Goal: Task Accomplishment & Management: Manage account settings

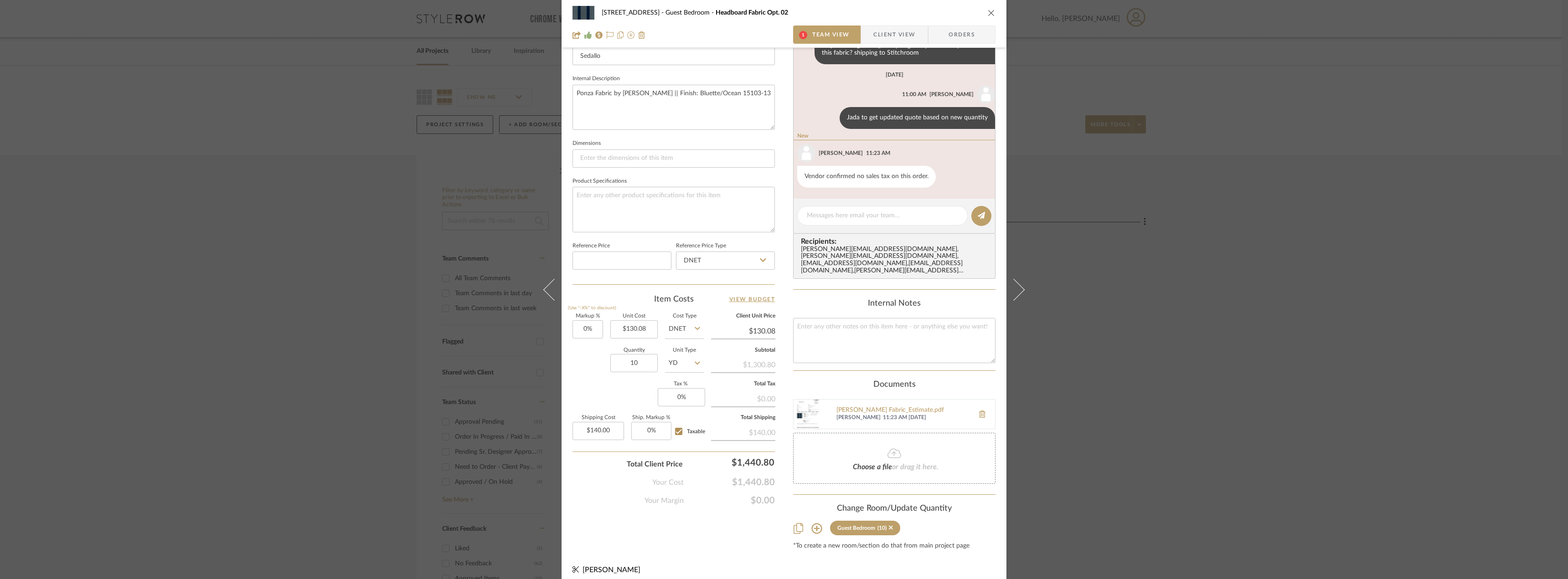
scroll to position [260, 0]
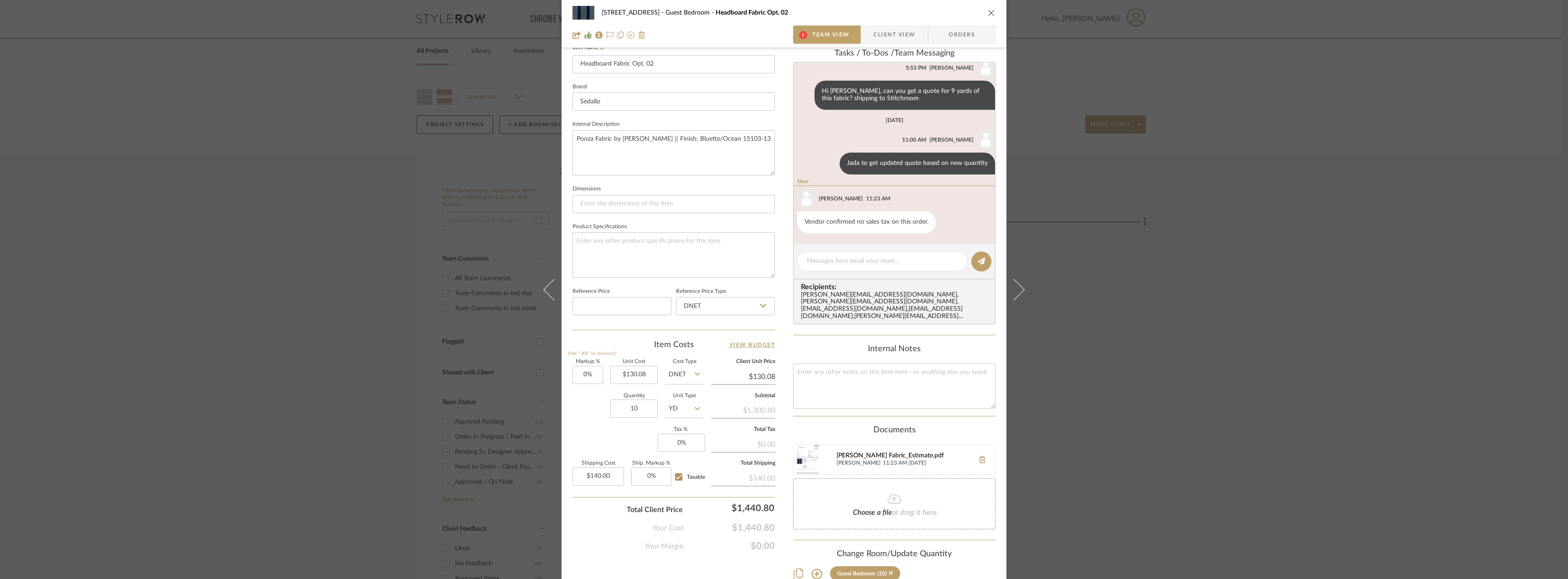
click at [868, 453] on div "[PERSON_NAME] Fabric_Estimate.pdf" at bounding box center [903, 456] width 133 height 7
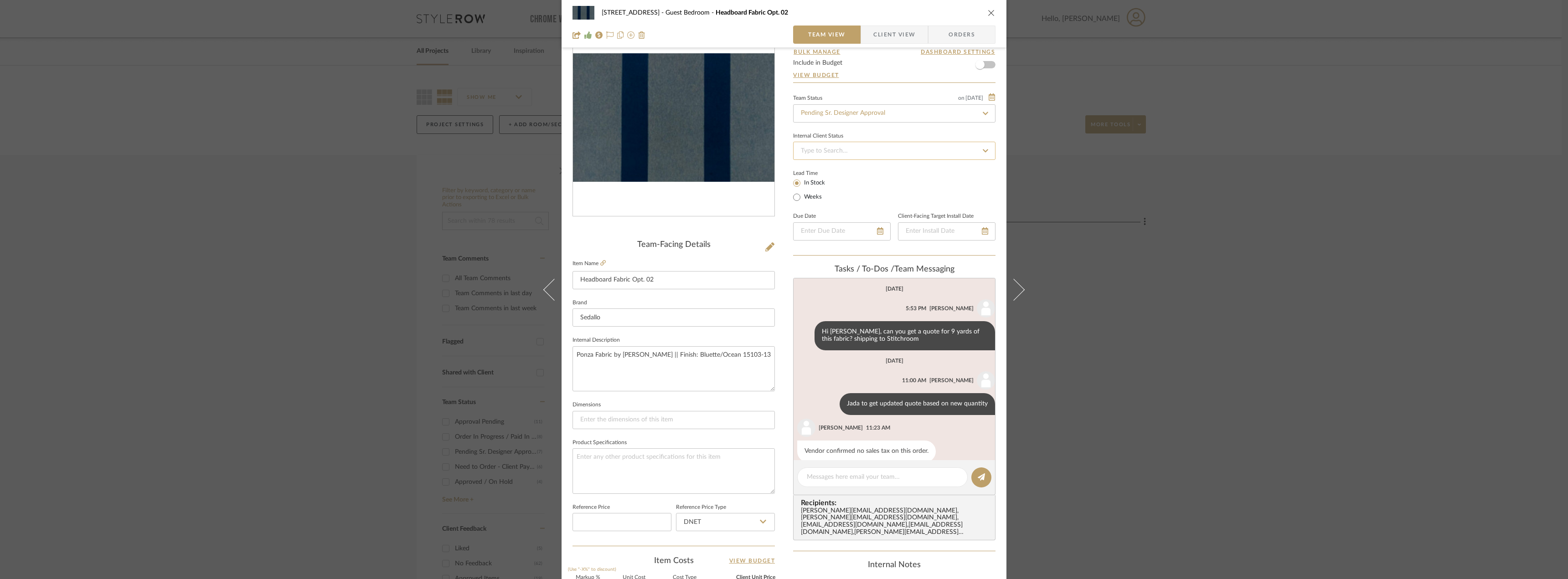
scroll to position [0, 0]
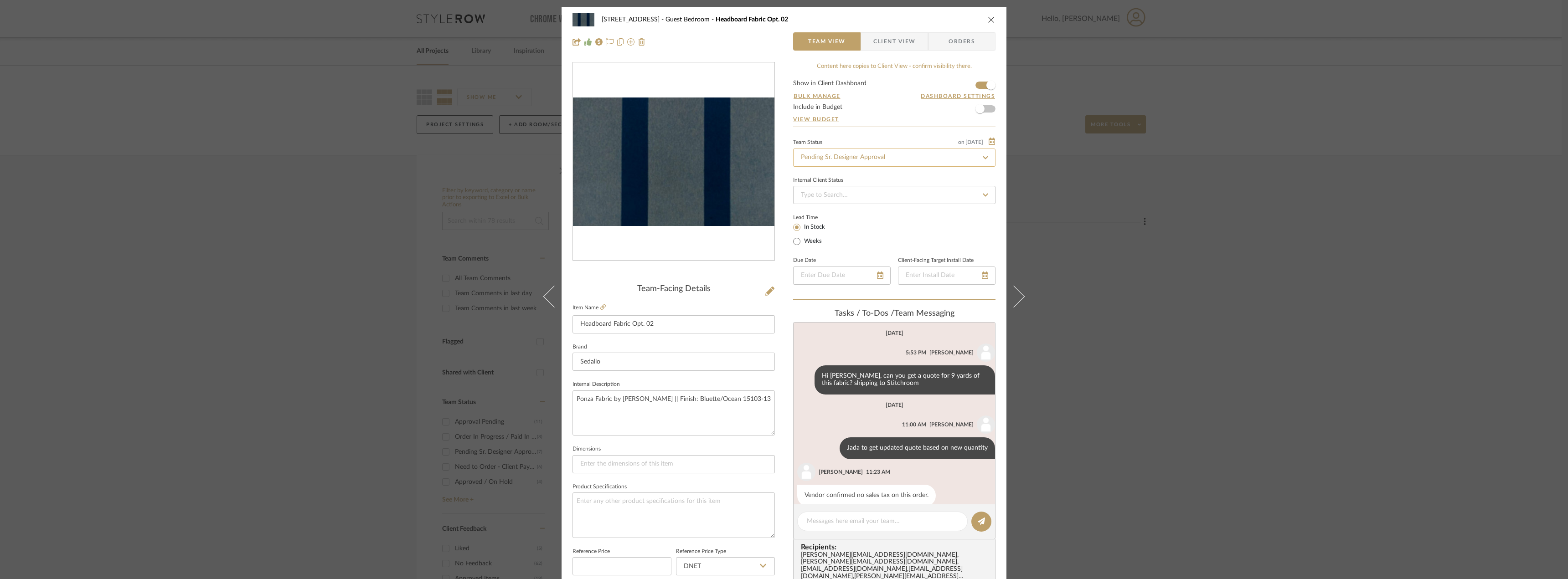
click at [851, 152] on input "Pending Sr. Designer Approval" at bounding box center [894, 158] width 202 height 18
click at [855, 205] on div "Approval Pending" at bounding box center [891, 205] width 202 height 23
type input "Approval Pending"
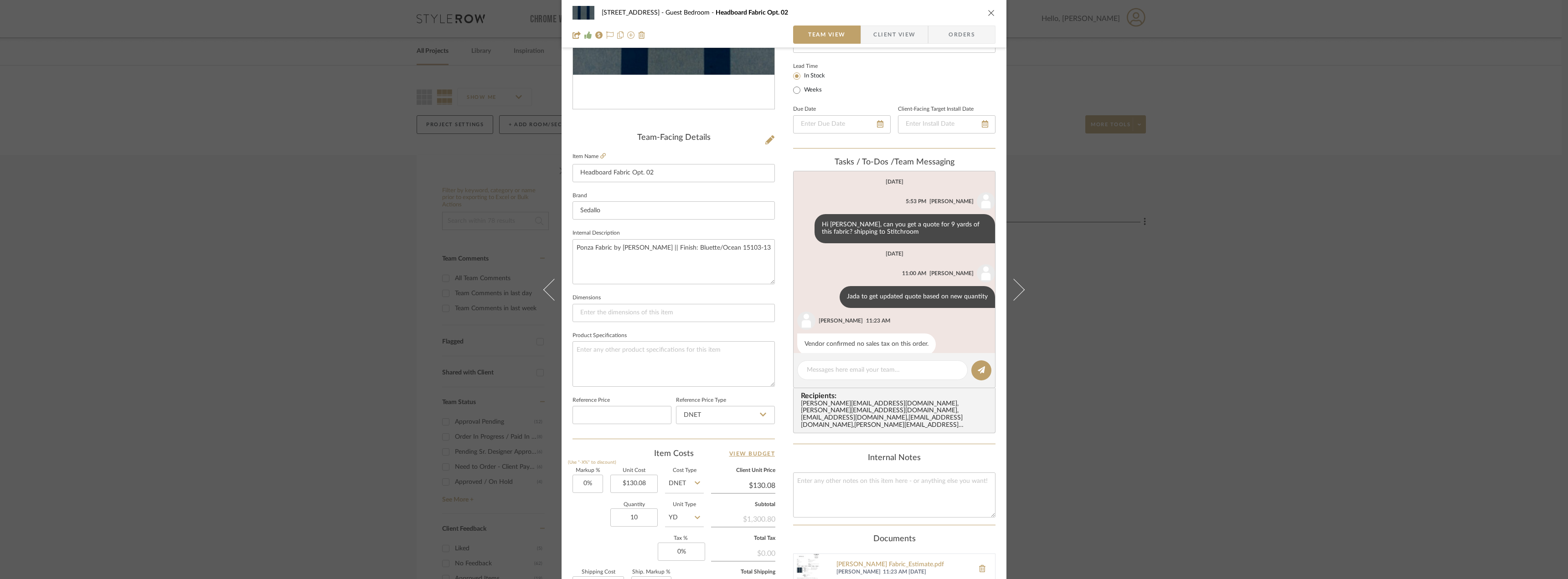
scroll to position [228, 0]
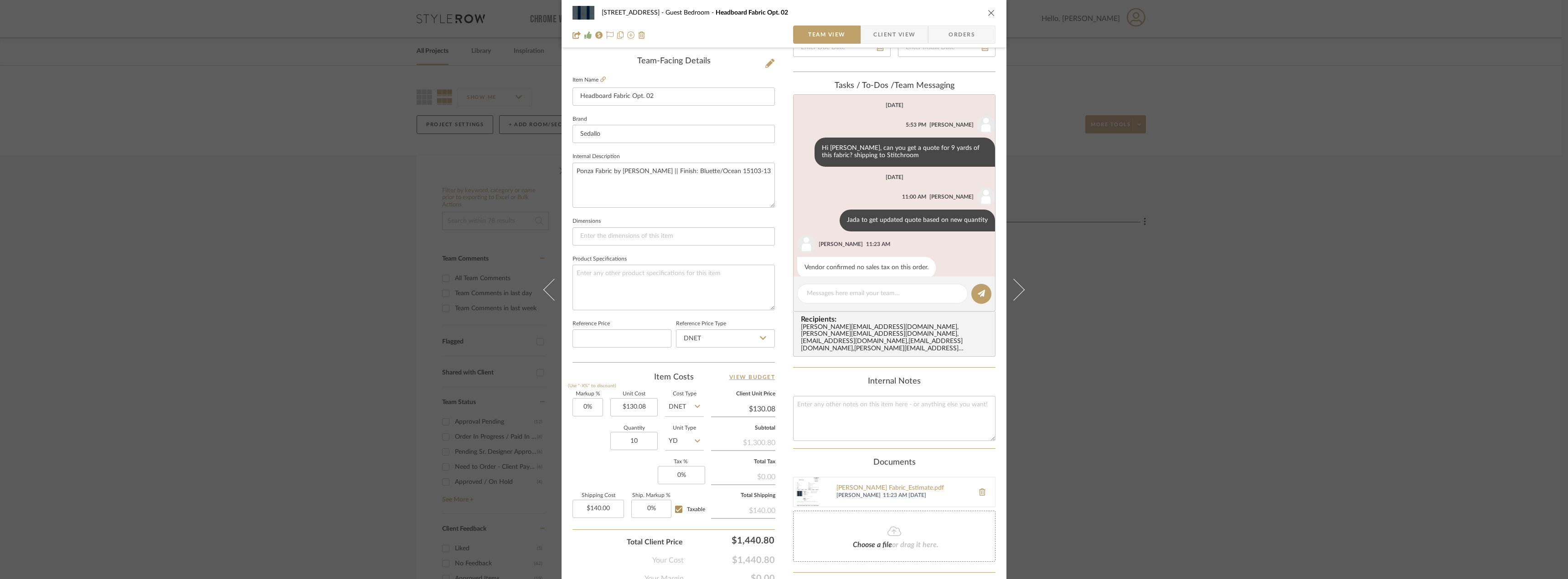
click at [839, 277] on editor-of-message at bounding box center [894, 294] width 202 height 35
click at [837, 294] on textarea at bounding box center [882, 294] width 152 height 10
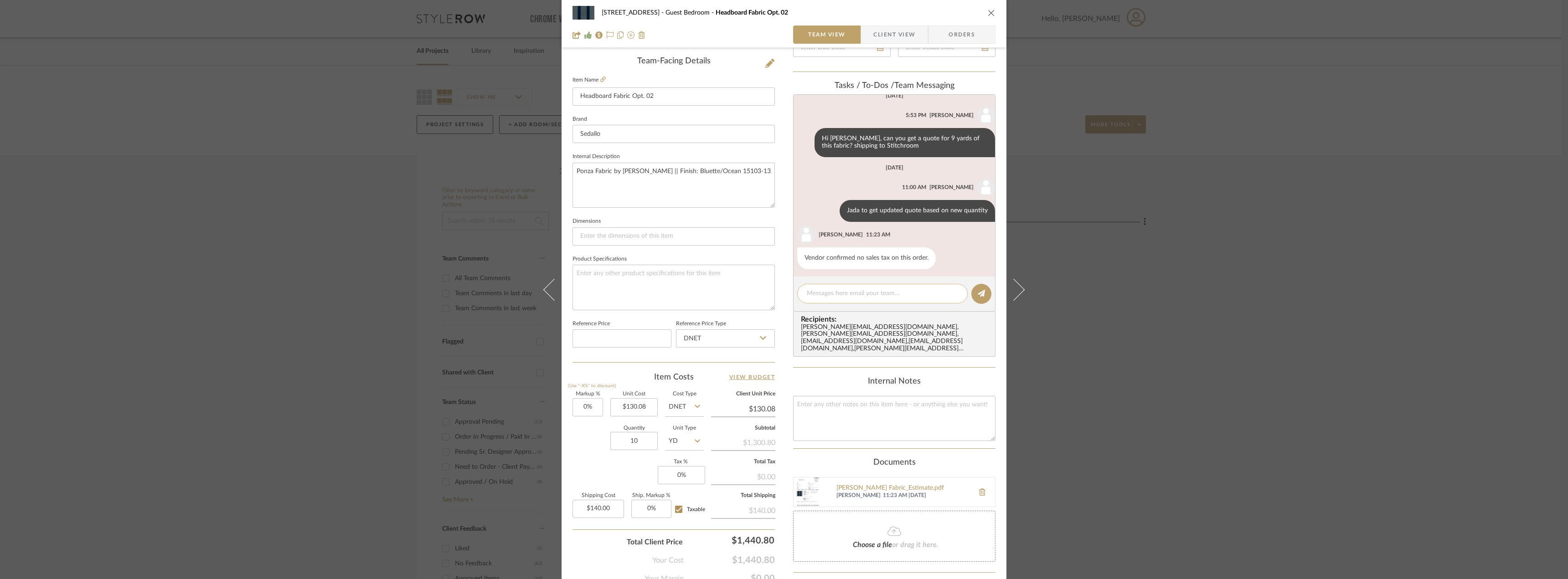
scroll to position [13, 0]
click at [837, 295] on textarea at bounding box center [882, 294] width 152 height 10
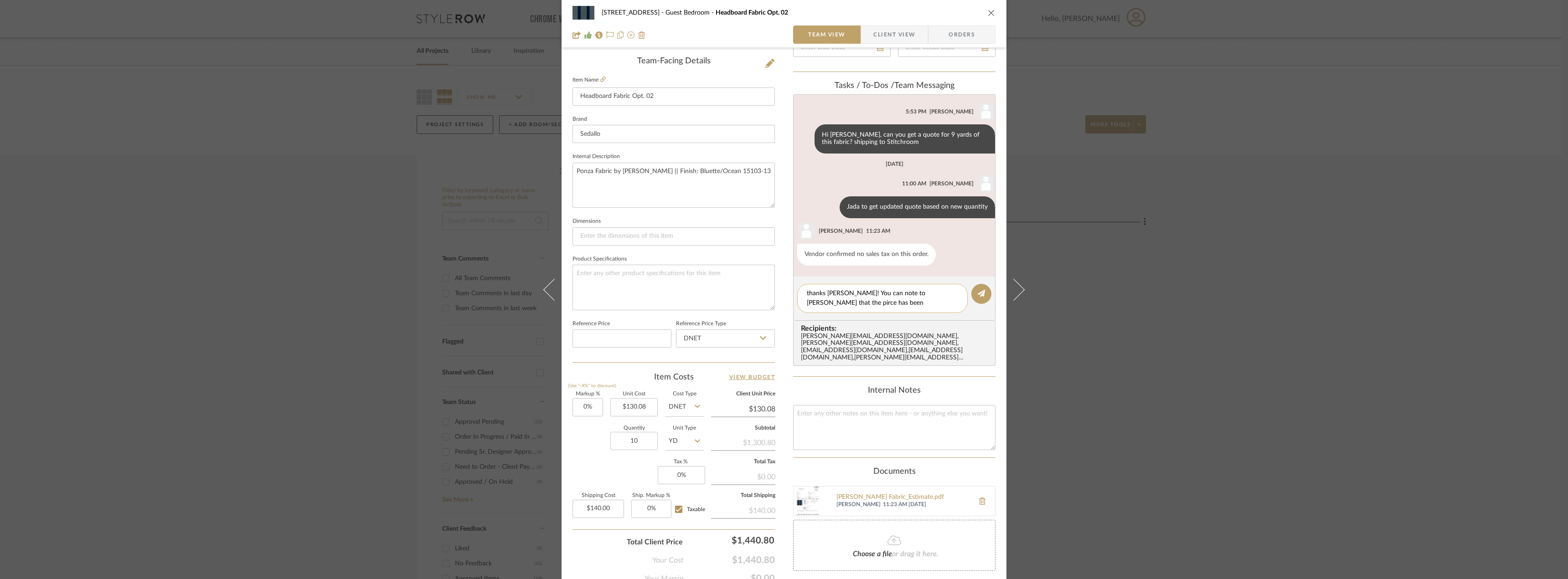
scroll to position [0, 0]
type textarea "thanks [PERSON_NAME]! You can note to [PERSON_NAME] that the price has been upd…"
click at [971, 297] on button at bounding box center [981, 294] width 20 height 20
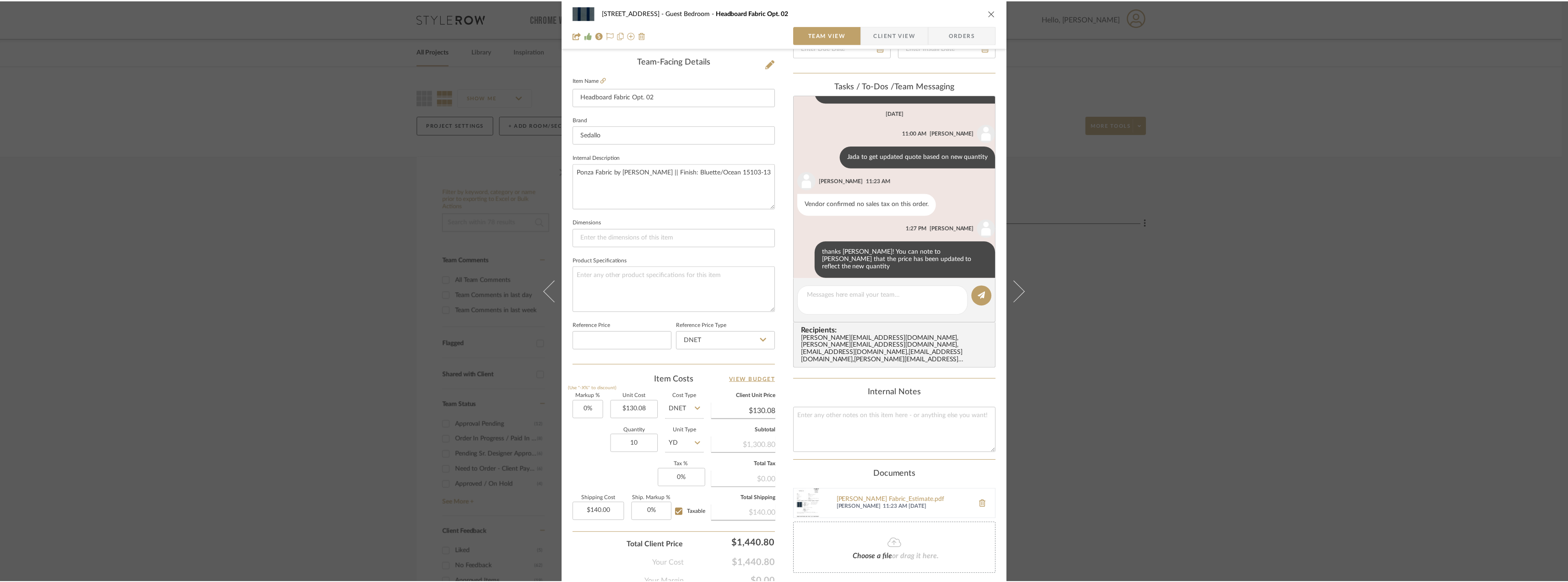
scroll to position [68, 0]
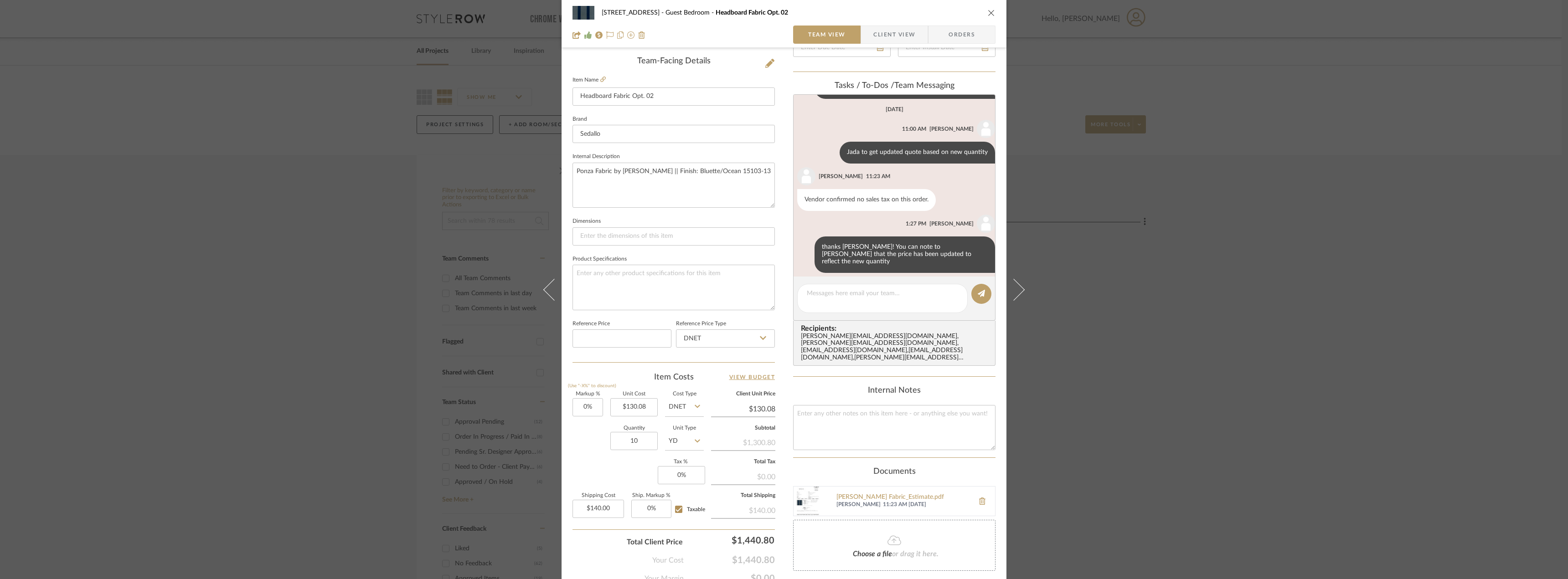
click at [300, 164] on div "24080 - [STREET_ADDRESS] Guest Bedroom Headboard Fabric Opt. 02 Team View Clien…" at bounding box center [784, 290] width 1568 height 579
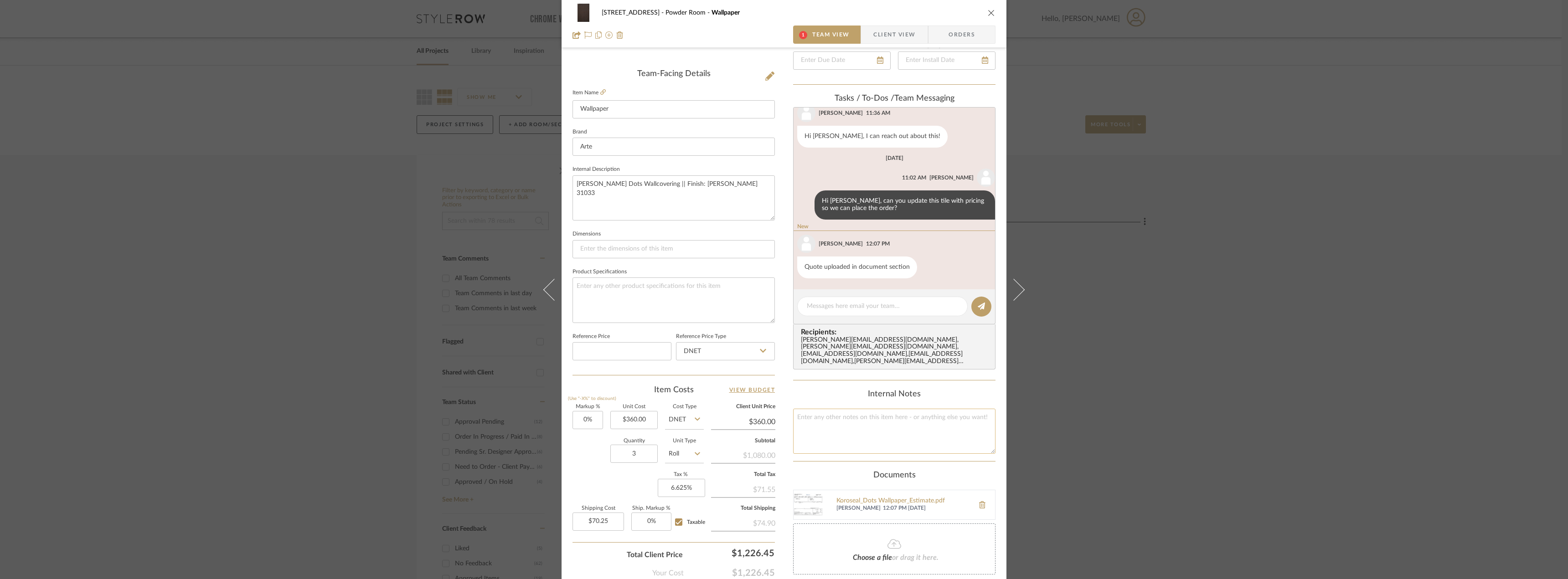
scroll to position [228, 0]
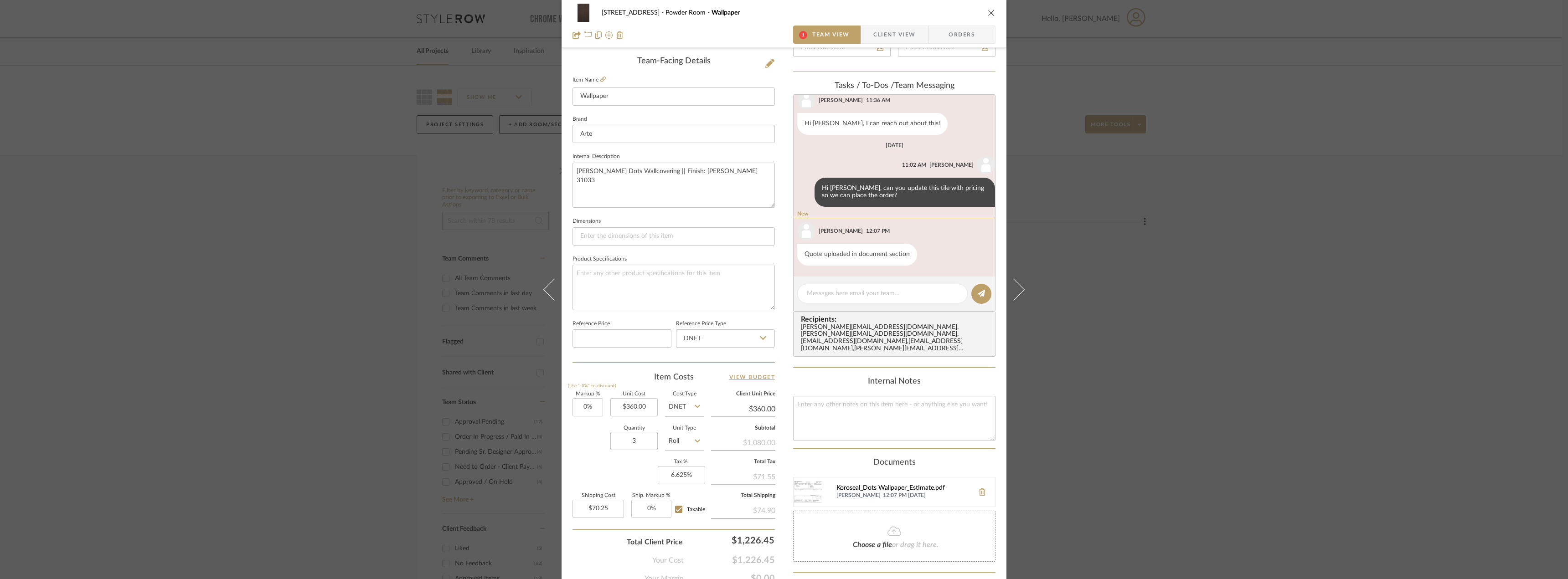
click at [864, 485] on div "Koroseal_Dots Wallpaper_Estimate.pdf" at bounding box center [903, 489] width 133 height 7
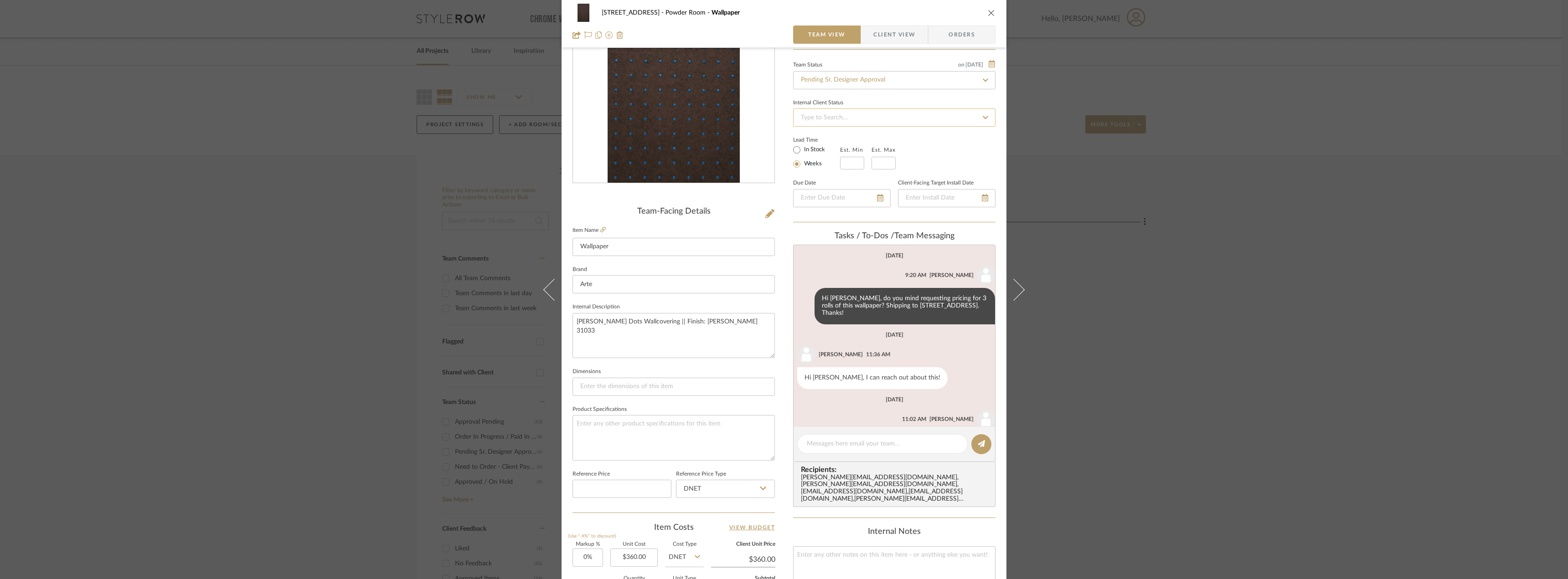
scroll to position [0, 0]
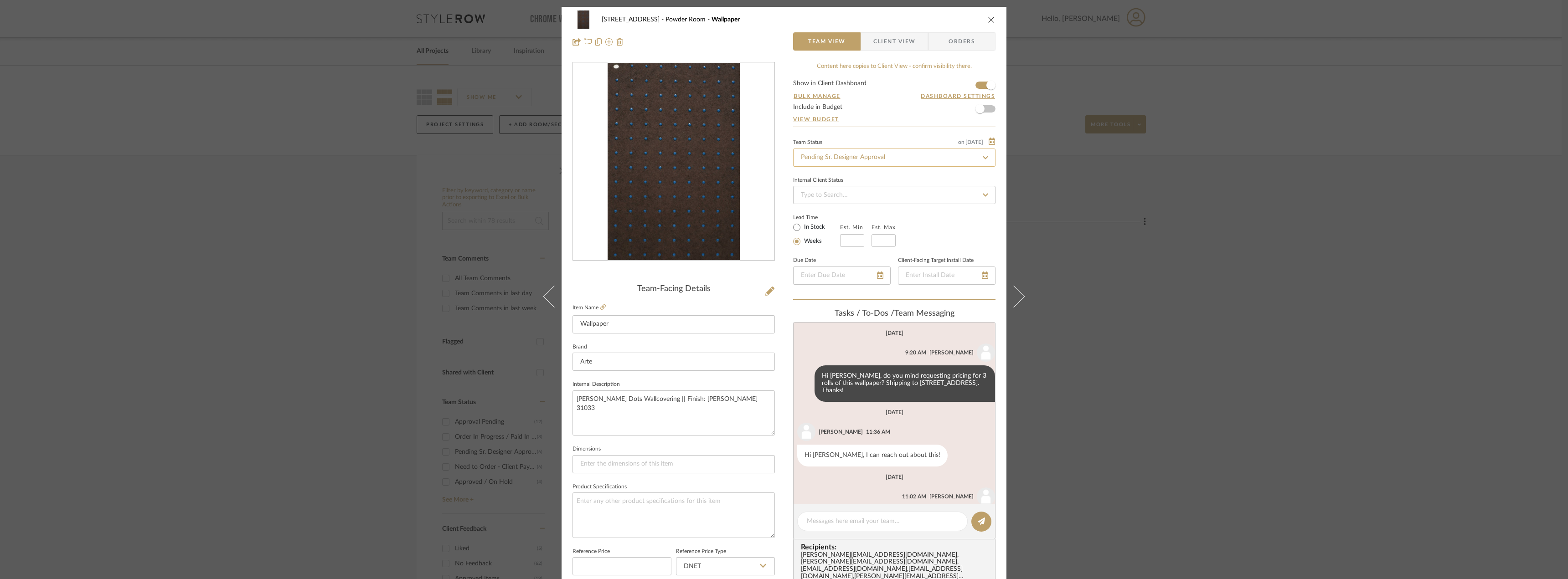
click at [868, 153] on input "Pending Sr. Designer Approval" at bounding box center [894, 158] width 202 height 18
click at [844, 208] on span "Approval Pending" at bounding box center [824, 205] width 49 height 6
type input "Approval Pending"
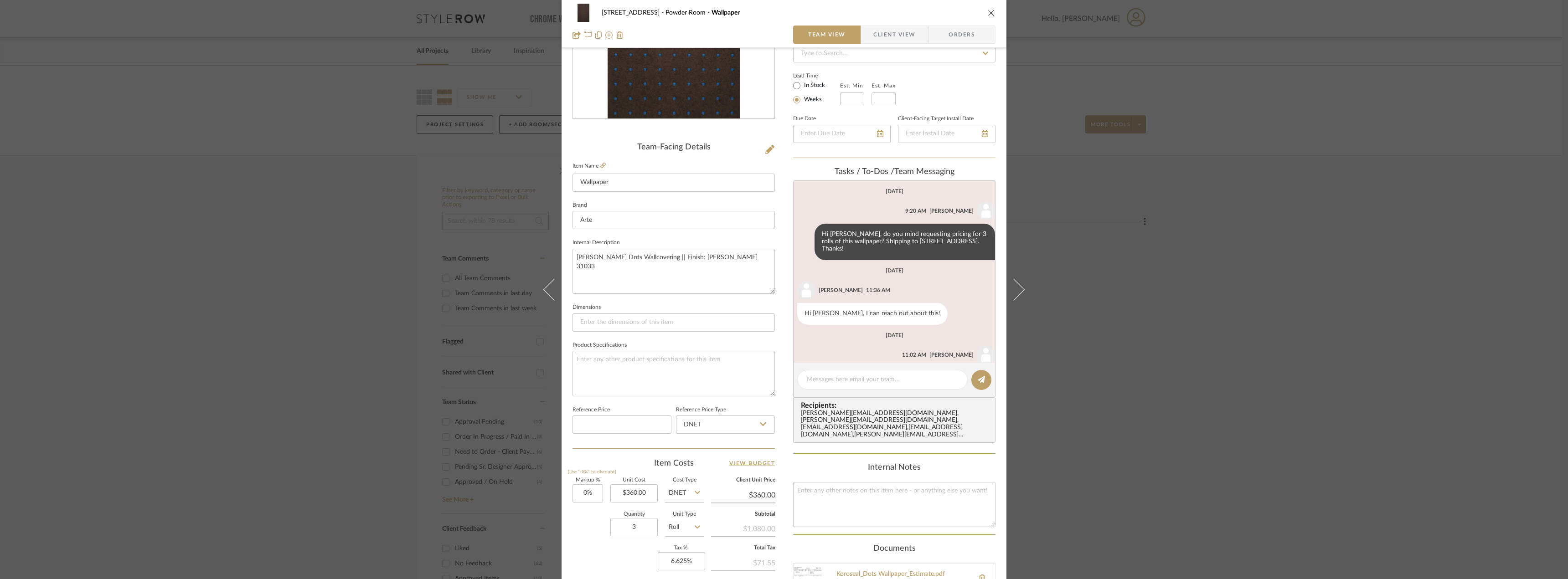
scroll to position [32, 0]
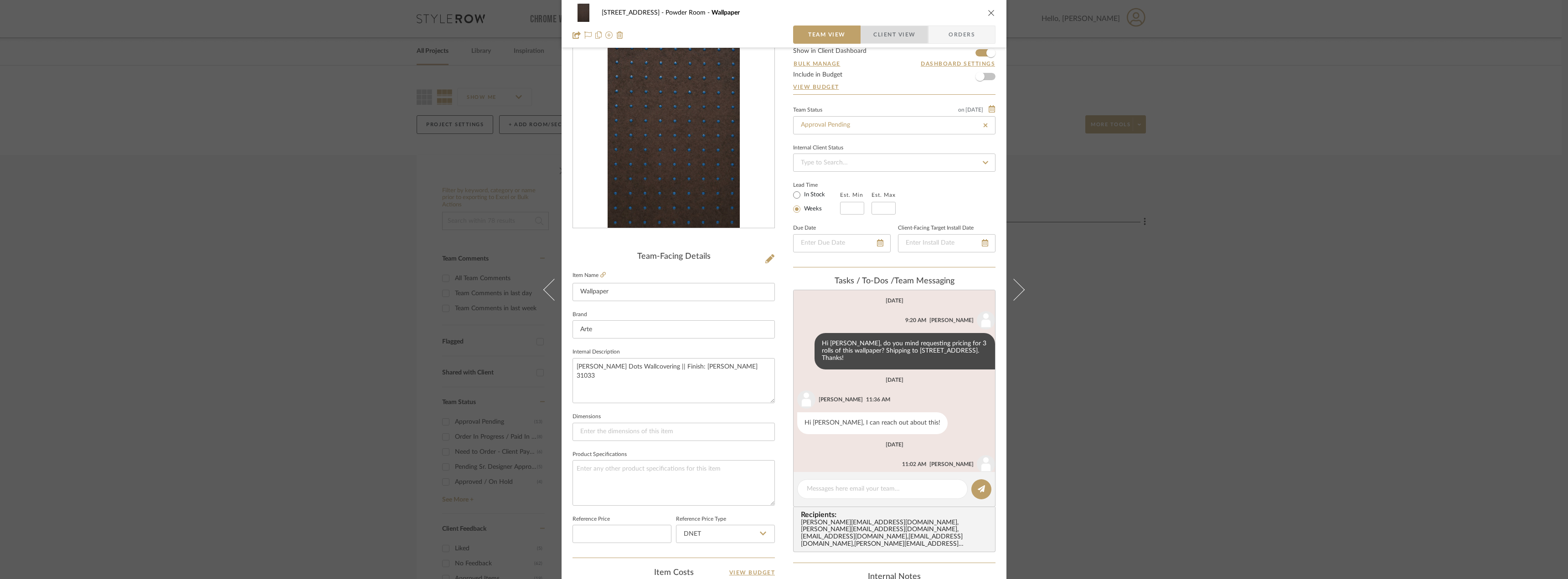
click at [884, 34] on span "Client View" at bounding box center [894, 35] width 42 height 18
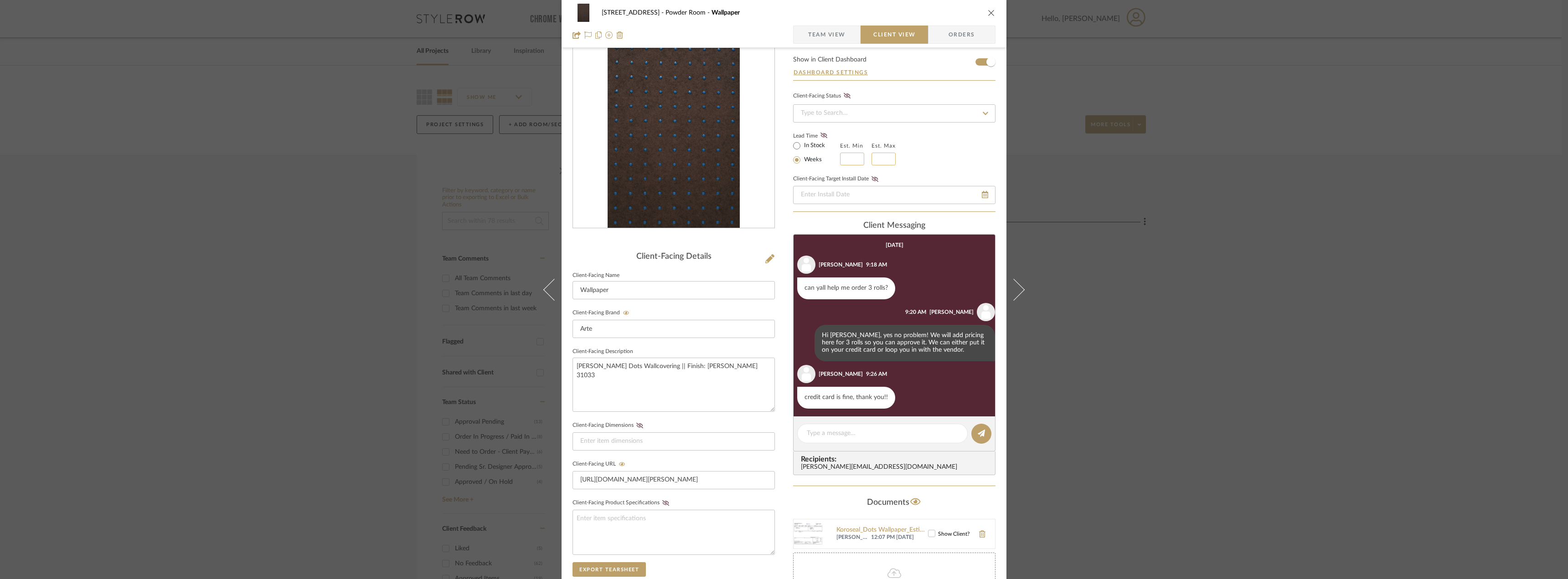
drag, startPoint x: 847, startPoint y: 159, endPoint x: 881, endPoint y: 156, distance: 34.1
click at [847, 159] on input at bounding box center [852, 159] width 24 height 13
type input "12"
click at [881, 156] on input "text" at bounding box center [884, 159] width 24 height 13
type input "12"
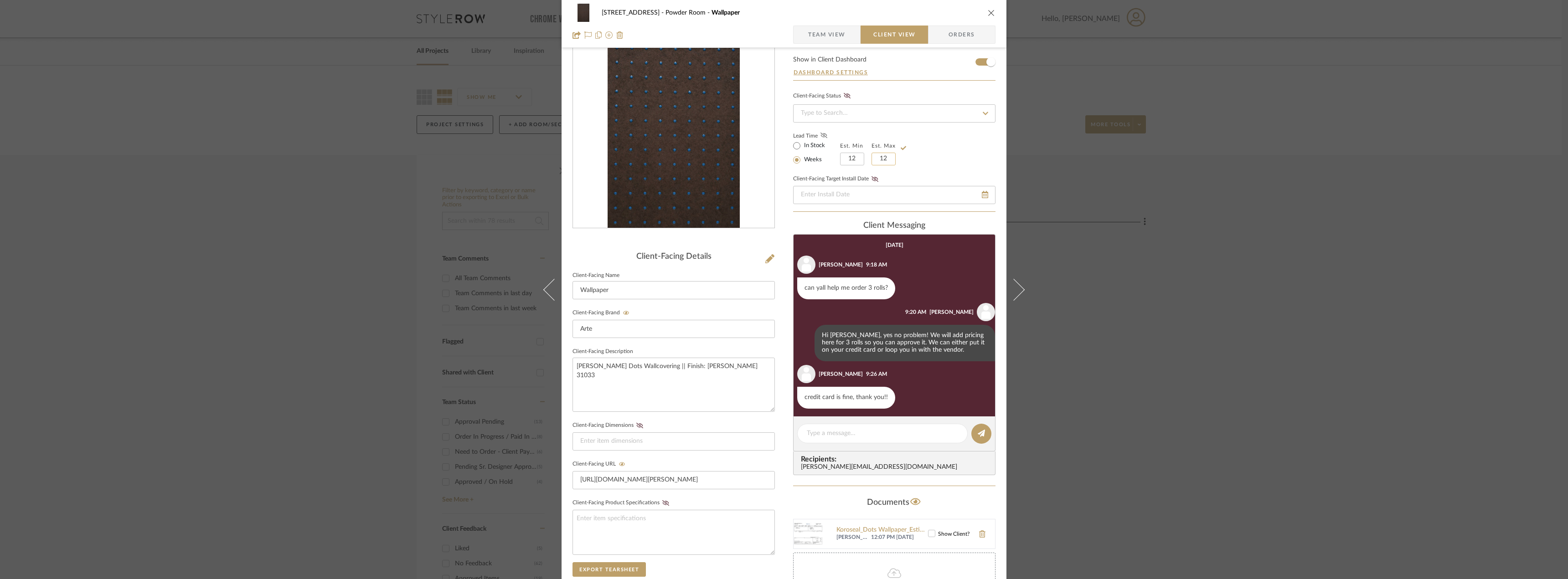
type input "12"
click at [820, 135] on icon at bounding box center [823, 135] width 7 height 5
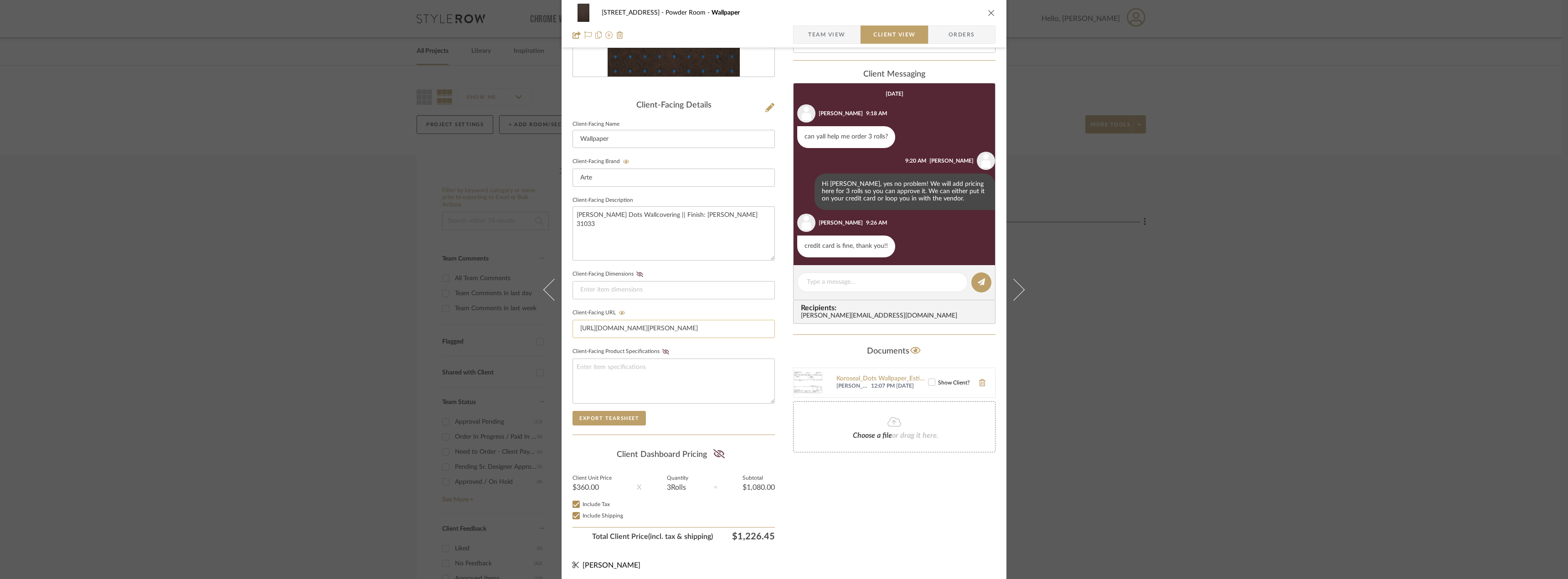
scroll to position [186, 0]
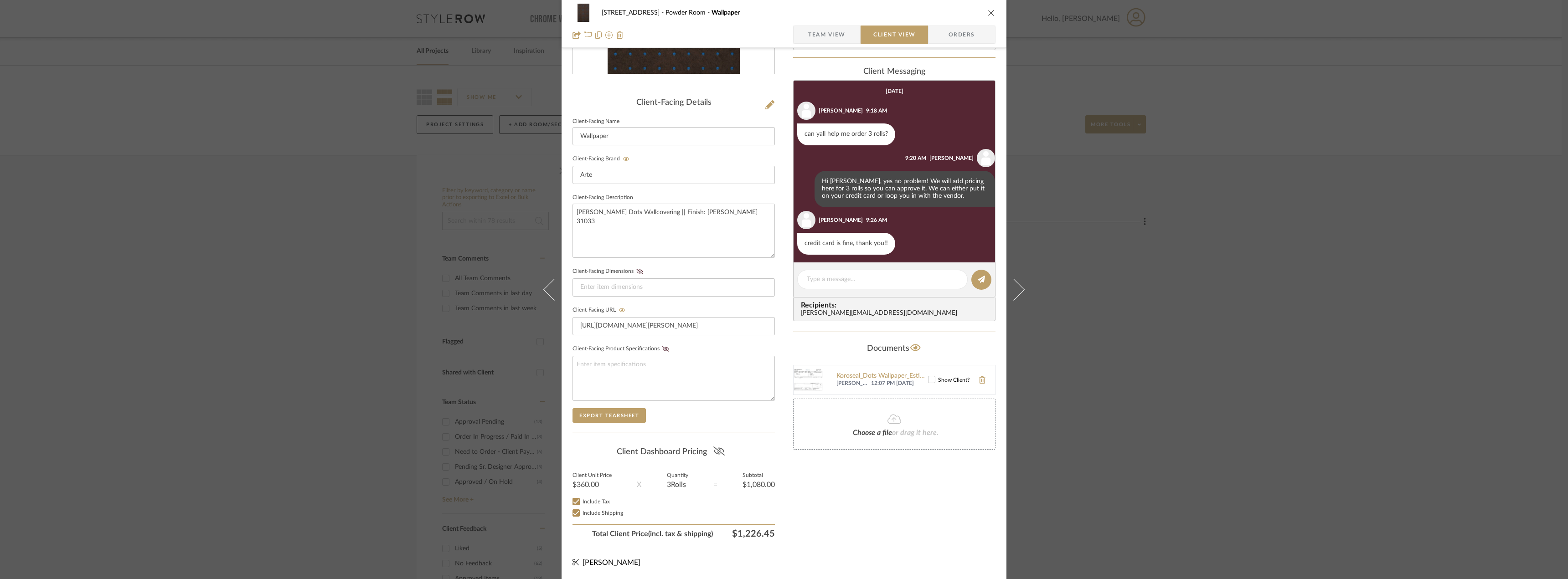
click at [716, 450] on icon at bounding box center [718, 451] width 12 height 9
click at [904, 517] on div "Only content on this tab can share to Dashboard. Click eyeball icon to show or …" at bounding box center [894, 209] width 202 height 667
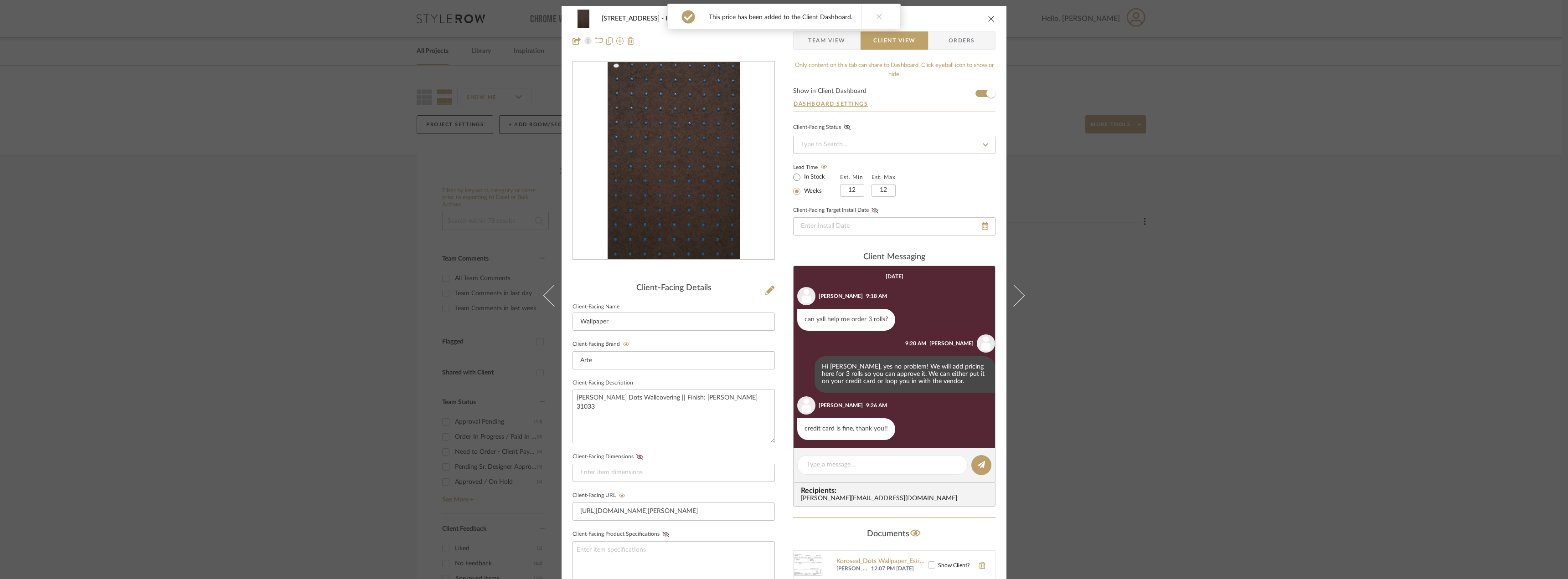
scroll to position [0, 0]
click at [840, 46] on span "Team View" at bounding box center [826, 42] width 37 height 18
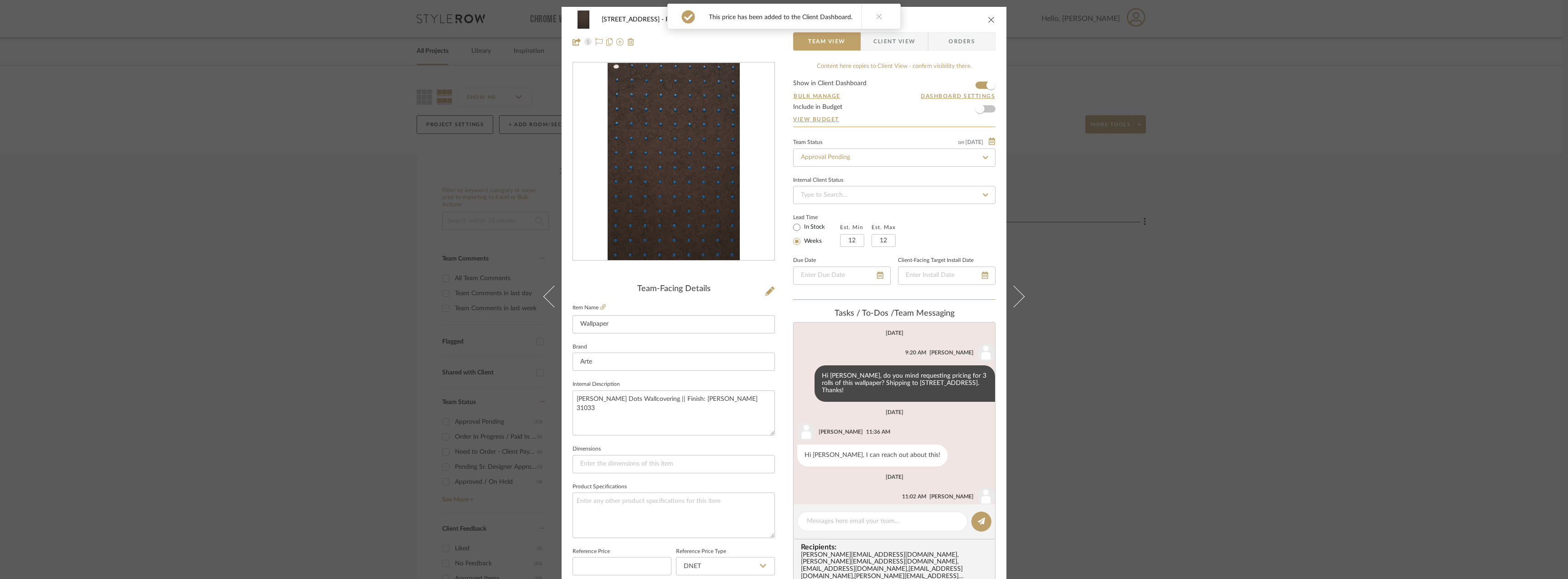
scroll to position [92, 0]
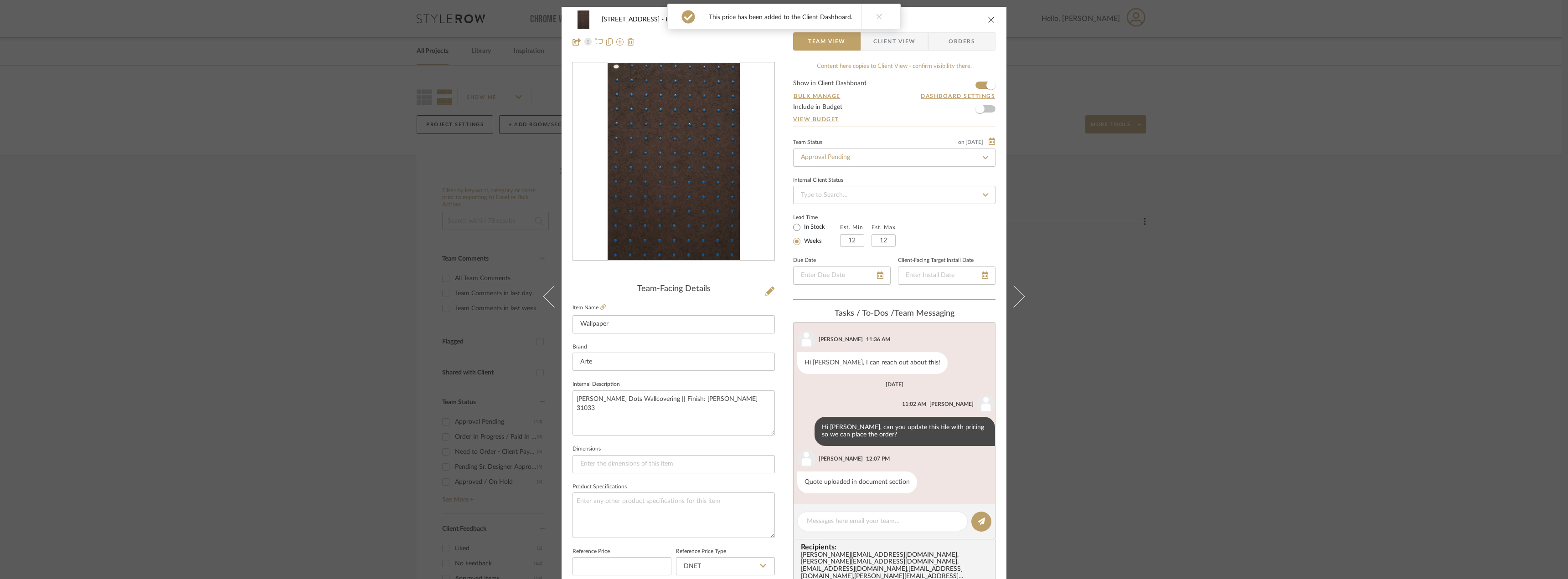
click at [908, 45] on span "Client View" at bounding box center [894, 42] width 42 height 18
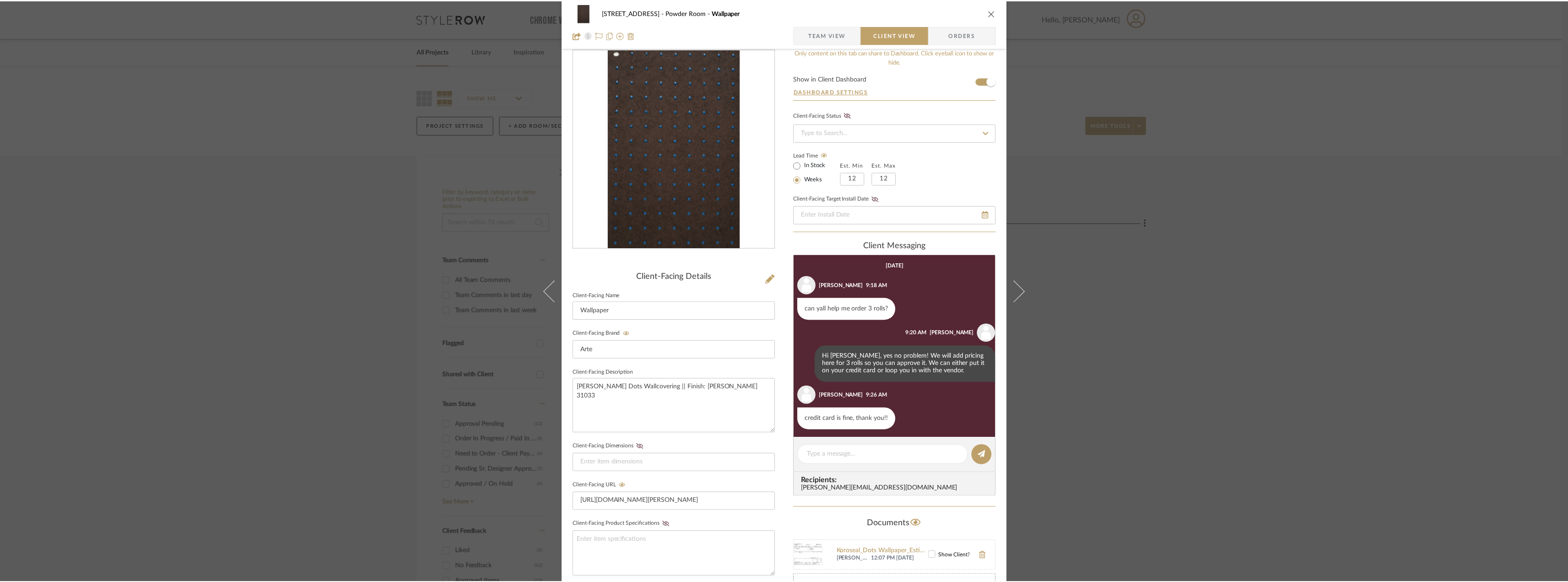
scroll to position [4, 0]
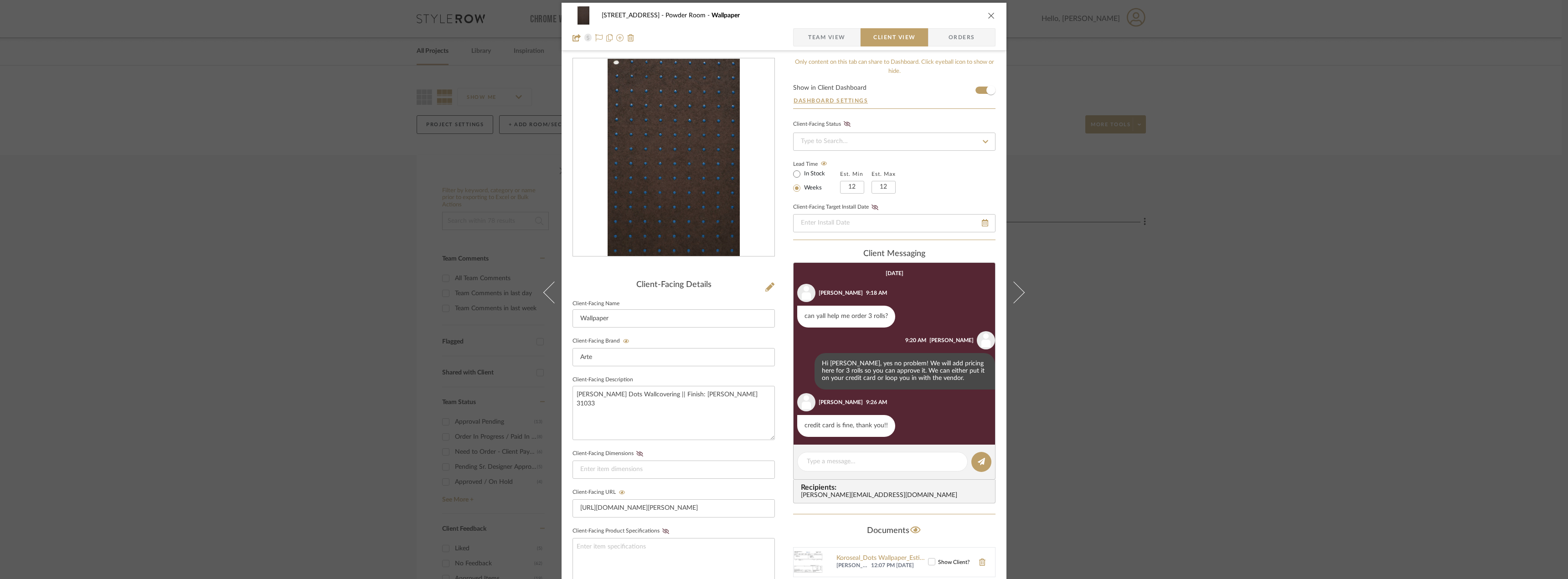
click at [987, 17] on icon "close" at bounding box center [991, 15] width 7 height 7
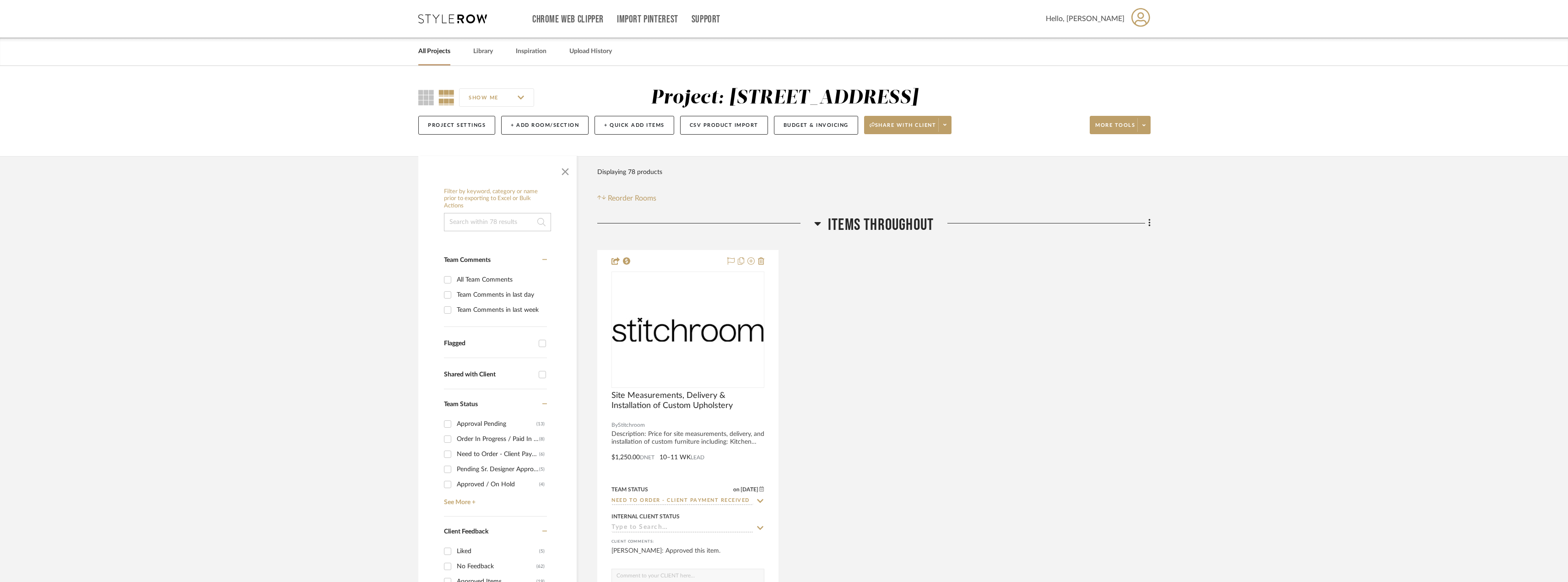
click at [1131, 233] on div at bounding box center [1042, 227] width 217 height 23
